Goal: Information Seeking & Learning: Understand process/instructions

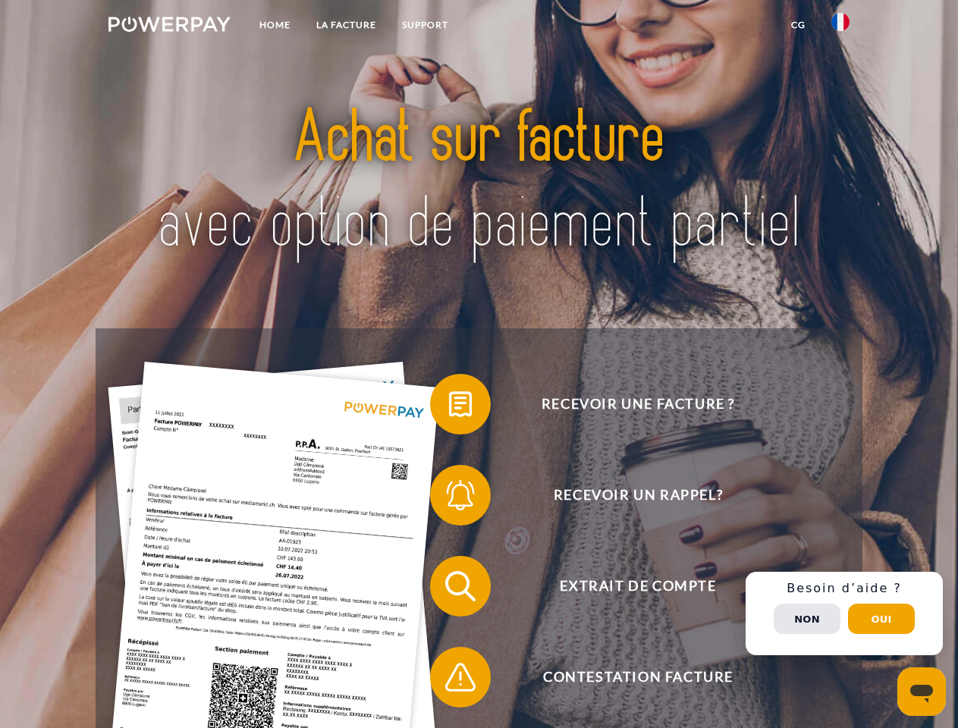
click at [169, 27] on img at bounding box center [170, 24] width 122 height 15
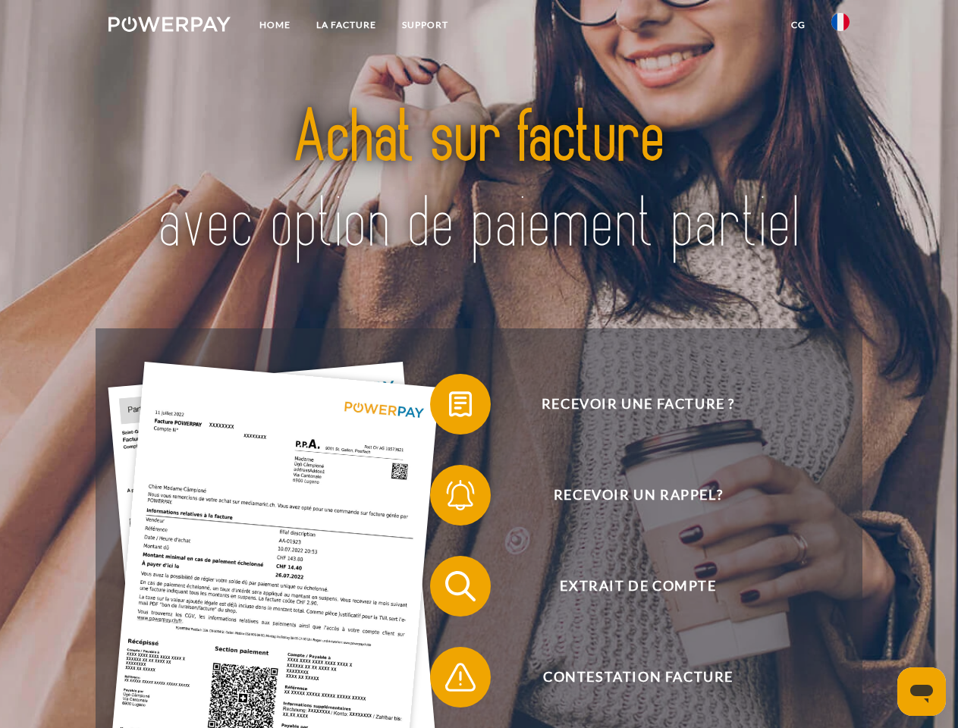
click at [841, 27] on img at bounding box center [841, 22] width 18 height 18
click at [798, 25] on link "CG" at bounding box center [799, 24] width 40 height 27
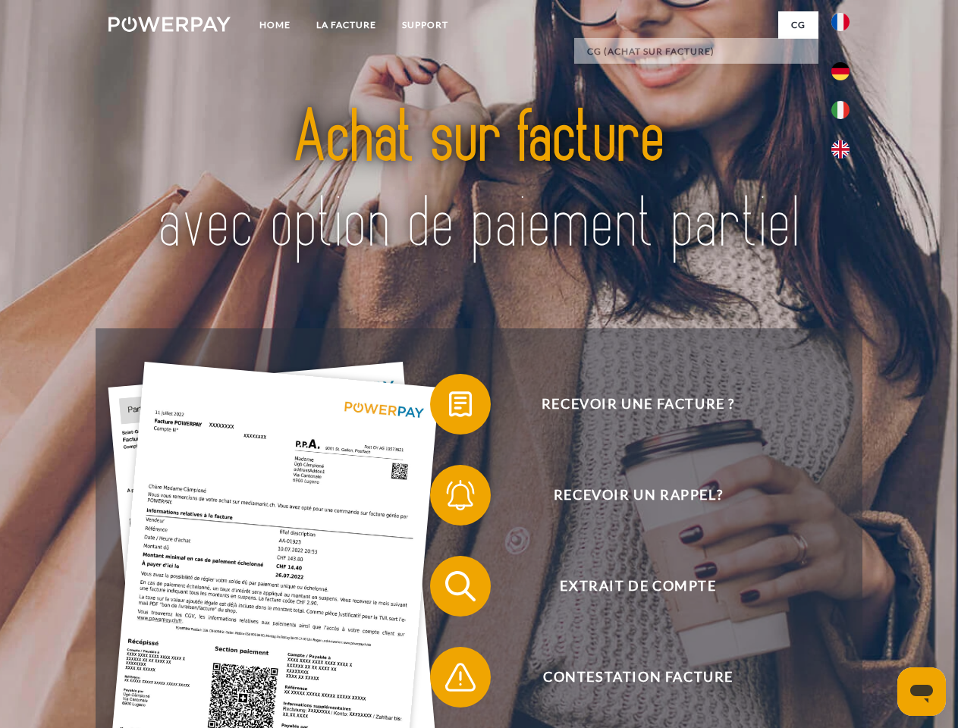
click at [449, 408] on span at bounding box center [438, 405] width 76 height 76
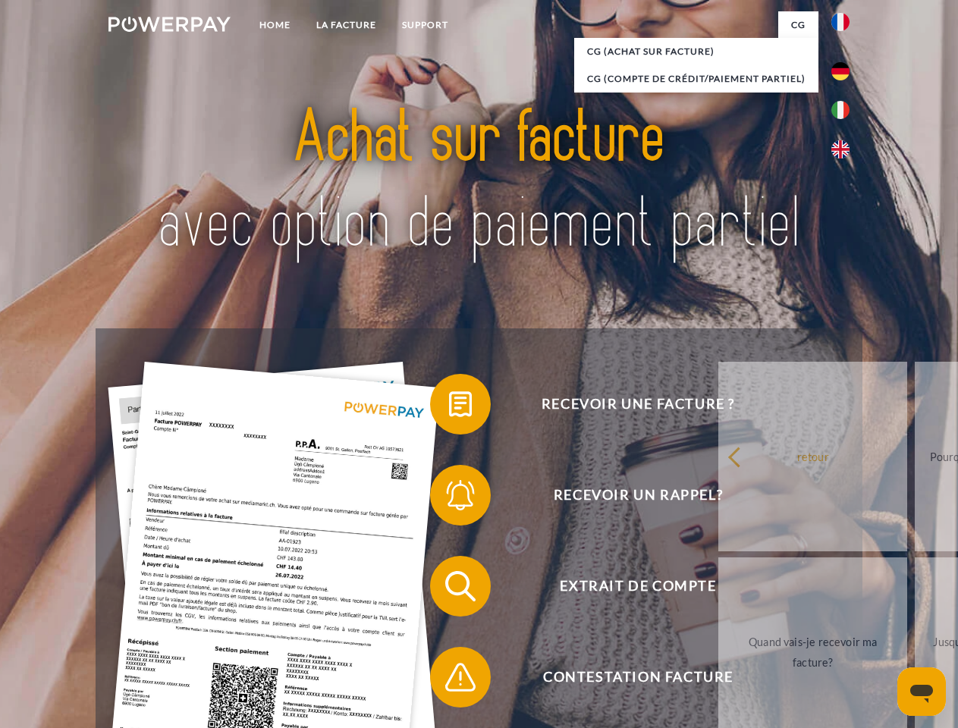
click at [449, 499] on div "Recevoir une facture ? Recevoir un rappel? Extrait de compte retour" at bounding box center [479, 632] width 766 height 607
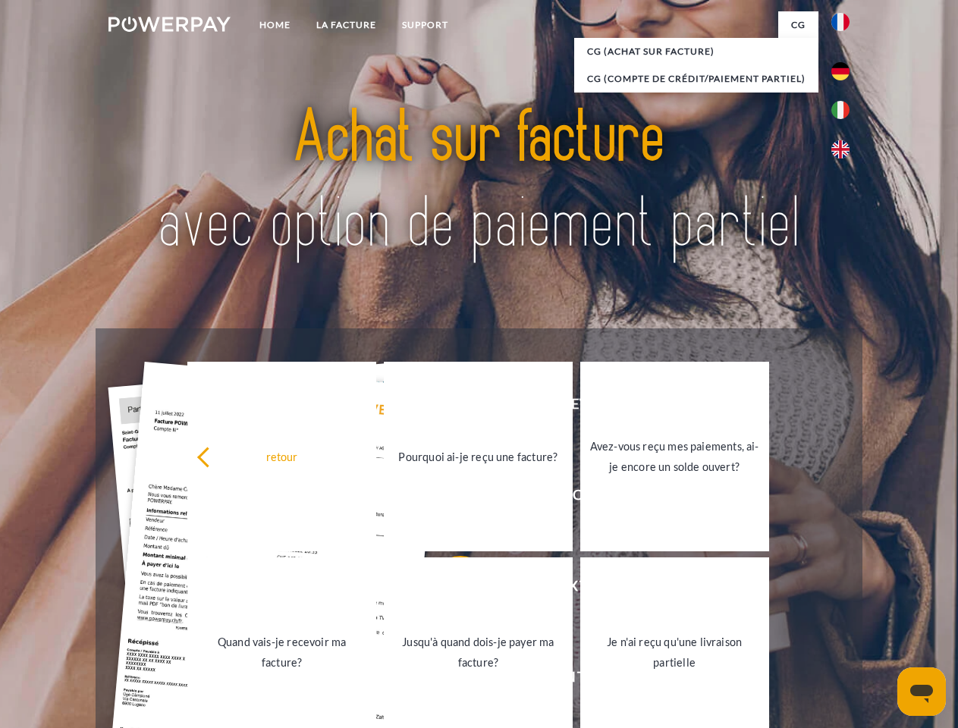
click at [449, 590] on link "Jusqu'à quand dois-je payer ma facture?" at bounding box center [478, 653] width 189 height 190
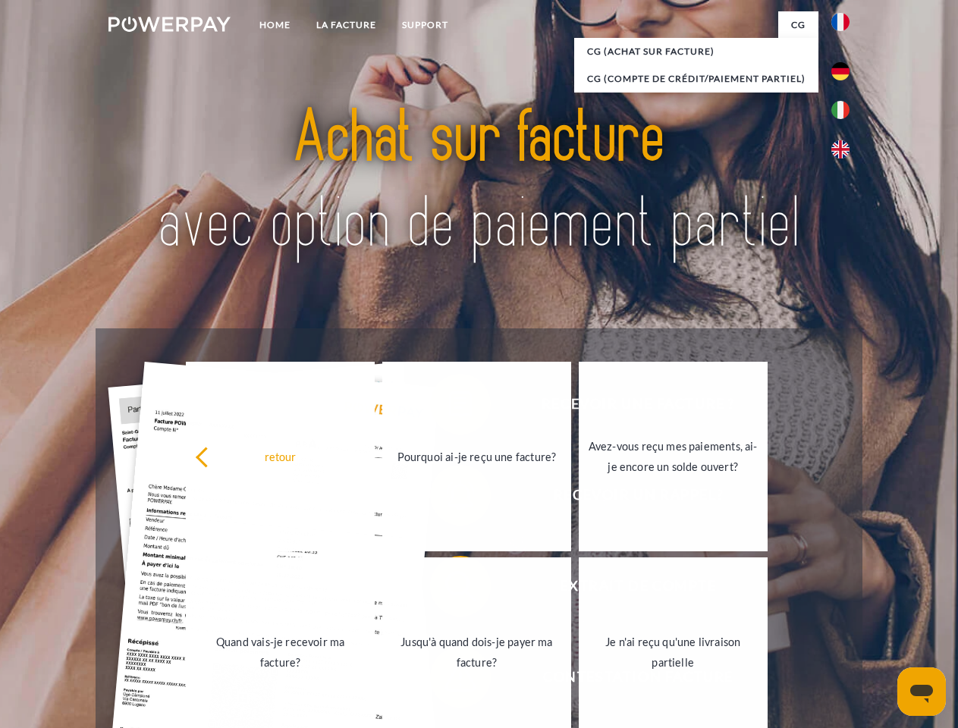
click at [579, 681] on link "Je n'ai reçu qu'une livraison partielle" at bounding box center [673, 653] width 189 height 190
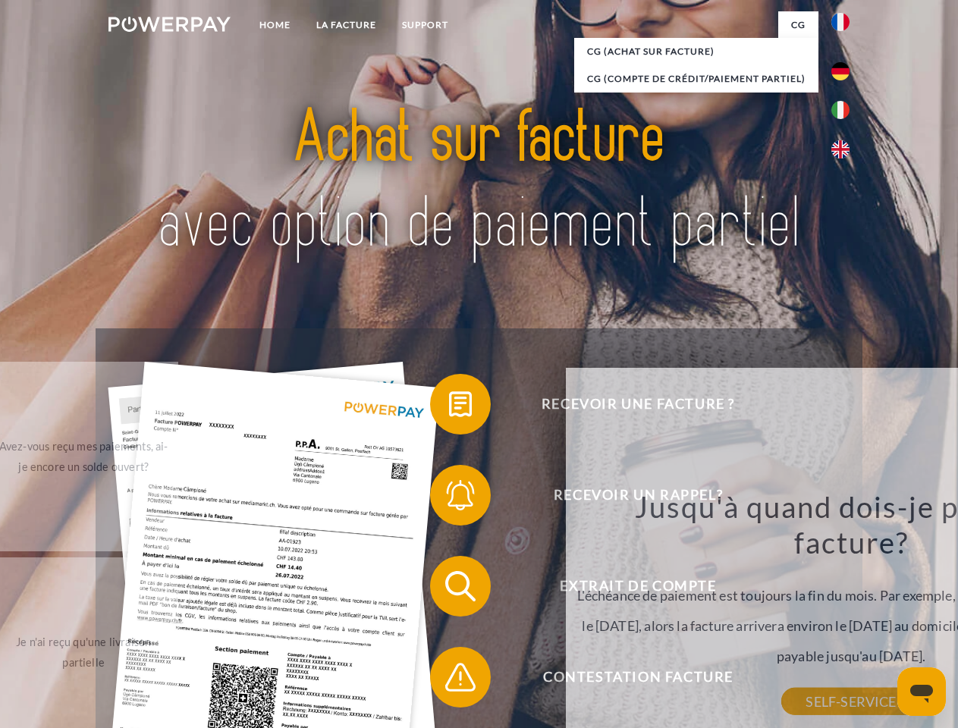
click at [845, 614] on div "retour Pourquoi ai-je reçu une facture? POWERPAY est le prestataire de facturat…" at bounding box center [851, 576] width 613 height 435
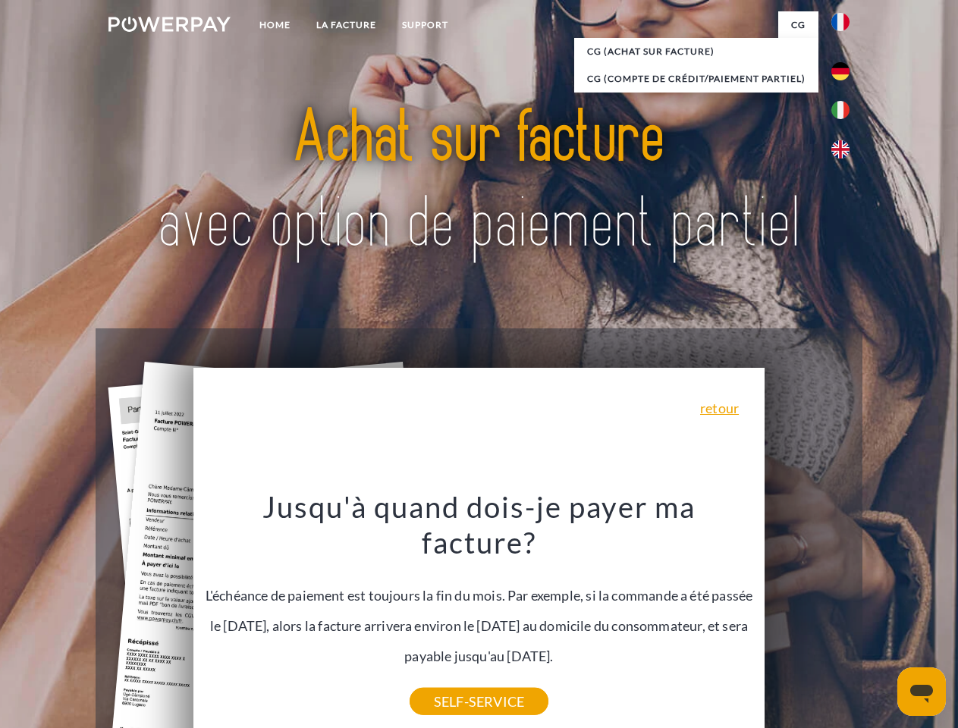
click at [807, 617] on span "Extrait de compte" at bounding box center [638, 586] width 372 height 61
click at [882, 619] on header "Home LA FACTURE Support" at bounding box center [479, 524] width 958 height 1048
